Goal: Check status: Check status

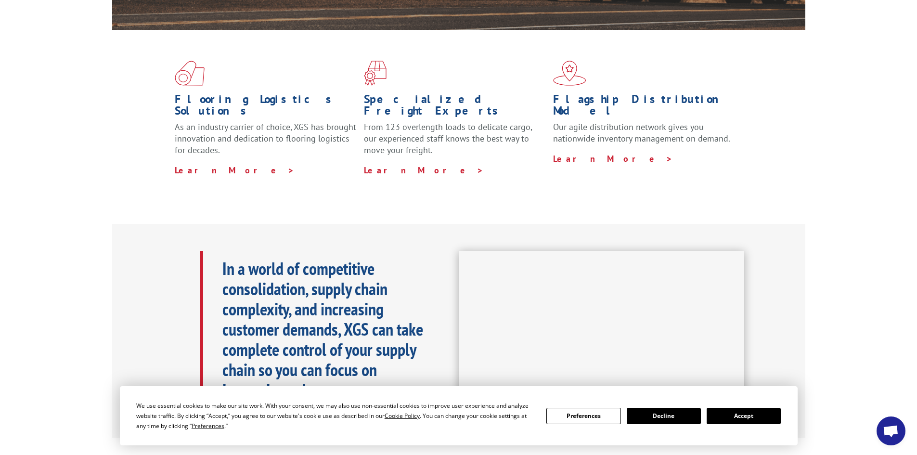
scroll to position [228, 0]
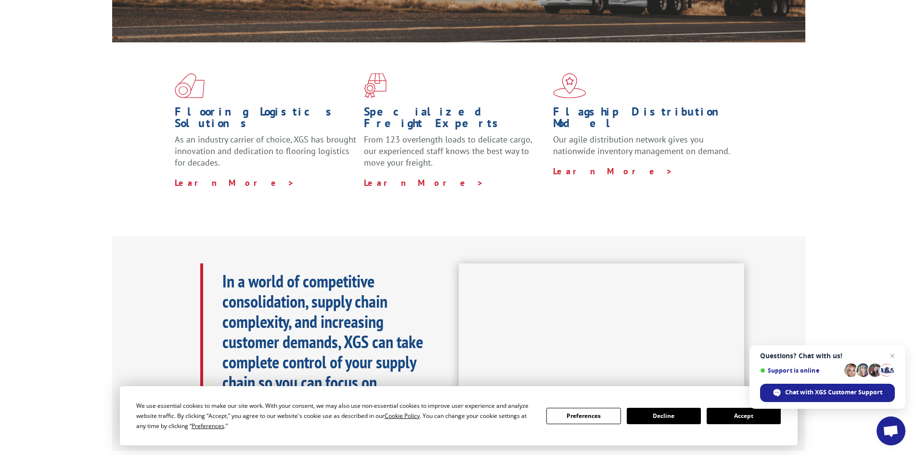
click at [754, 422] on button "Accept" at bounding box center [744, 416] width 74 height 16
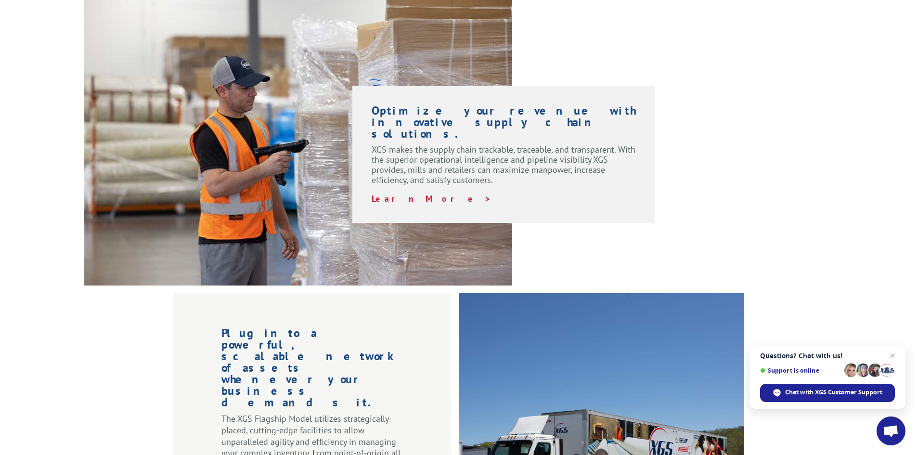
scroll to position [758, 0]
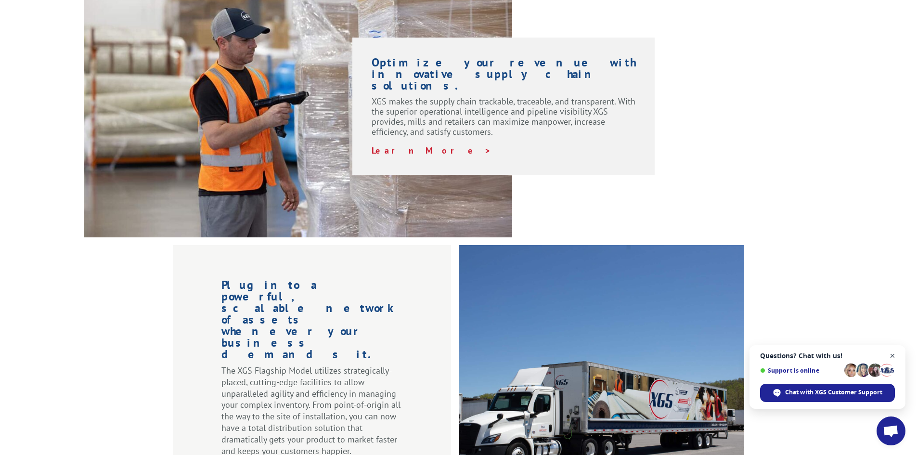
click at [896, 356] on span "Open chat" at bounding box center [893, 356] width 12 height 12
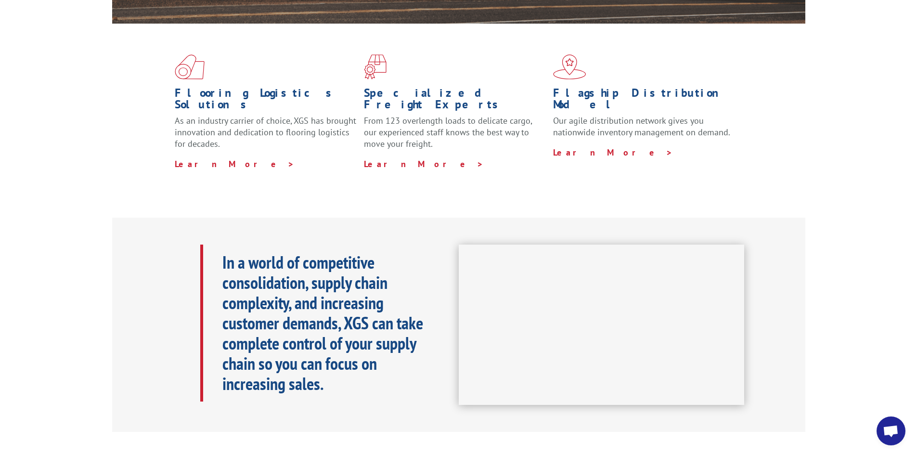
scroll to position [54, 0]
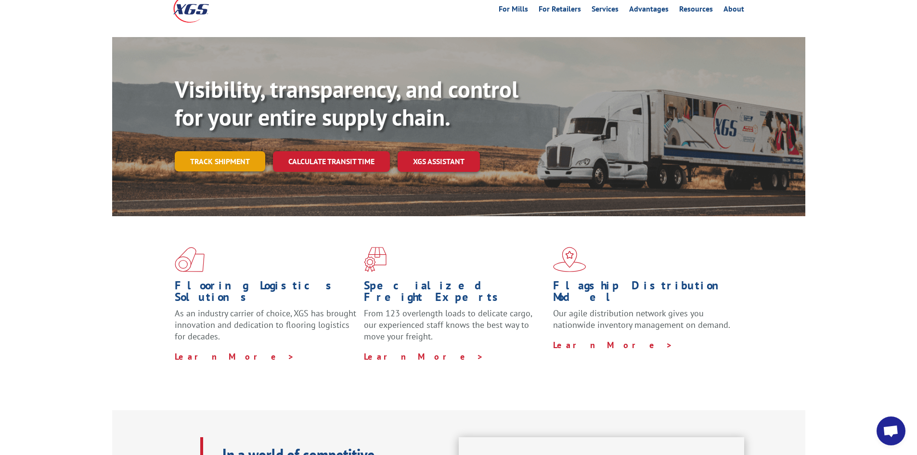
click at [223, 151] on link "Track shipment" at bounding box center [220, 161] width 90 height 20
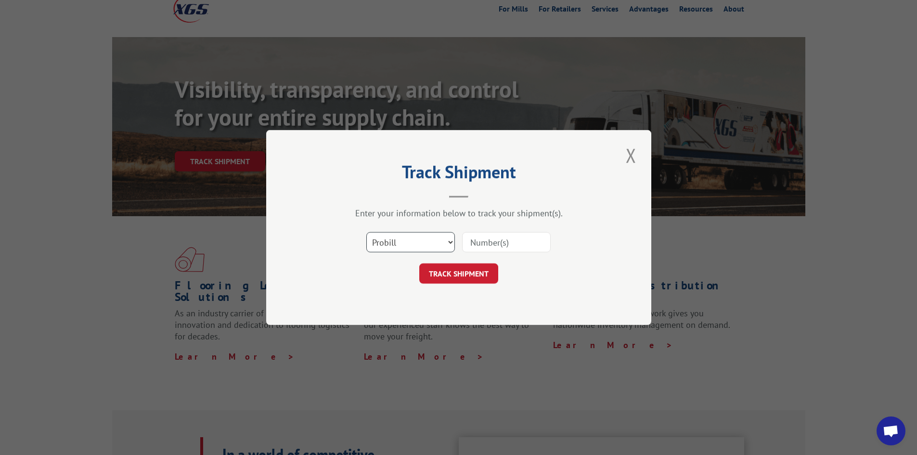
click at [414, 240] on select "Select category... Probill BOL PO" at bounding box center [410, 242] width 89 height 20
select select "bol"
click at [366, 232] on select "Select category... Probill BOL PO" at bounding box center [410, 242] width 89 height 20
click at [497, 244] on input at bounding box center [506, 242] width 89 height 20
paste input "5948939"
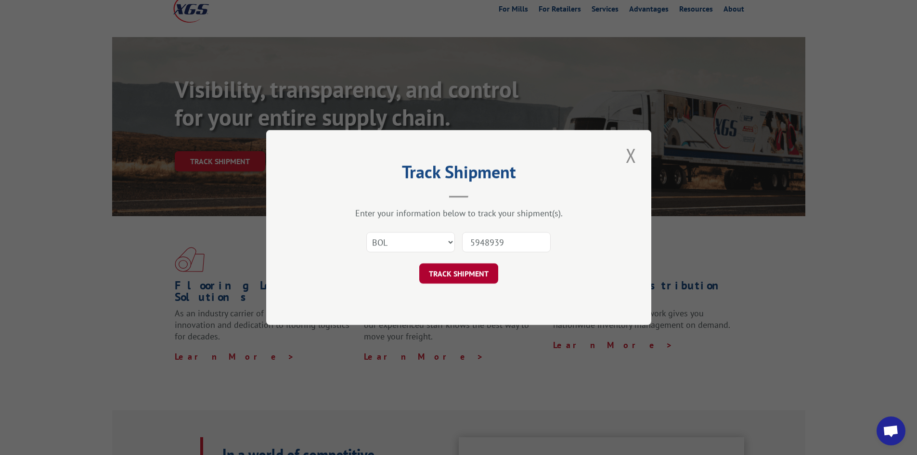
type input "5948939"
click at [459, 278] on button "TRACK SHIPMENT" at bounding box center [458, 273] width 79 height 20
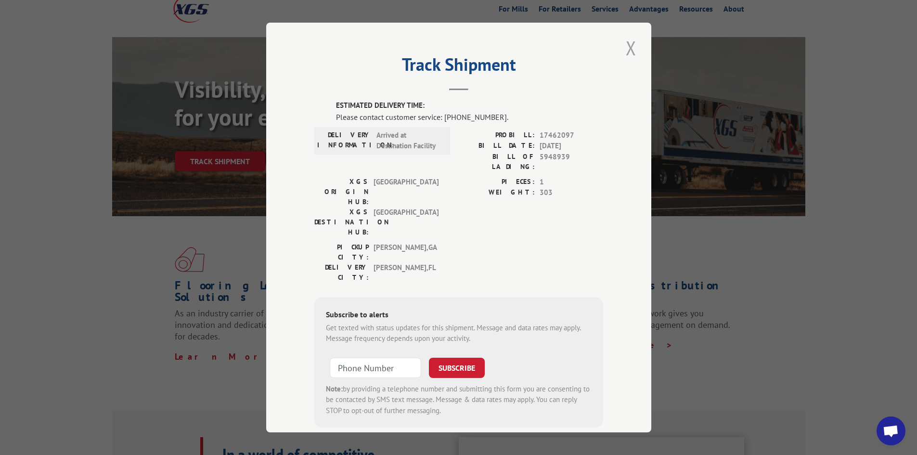
click at [628, 48] on button "Close modal" at bounding box center [631, 48] width 16 height 26
